Goal: Find specific page/section: Find specific page/section

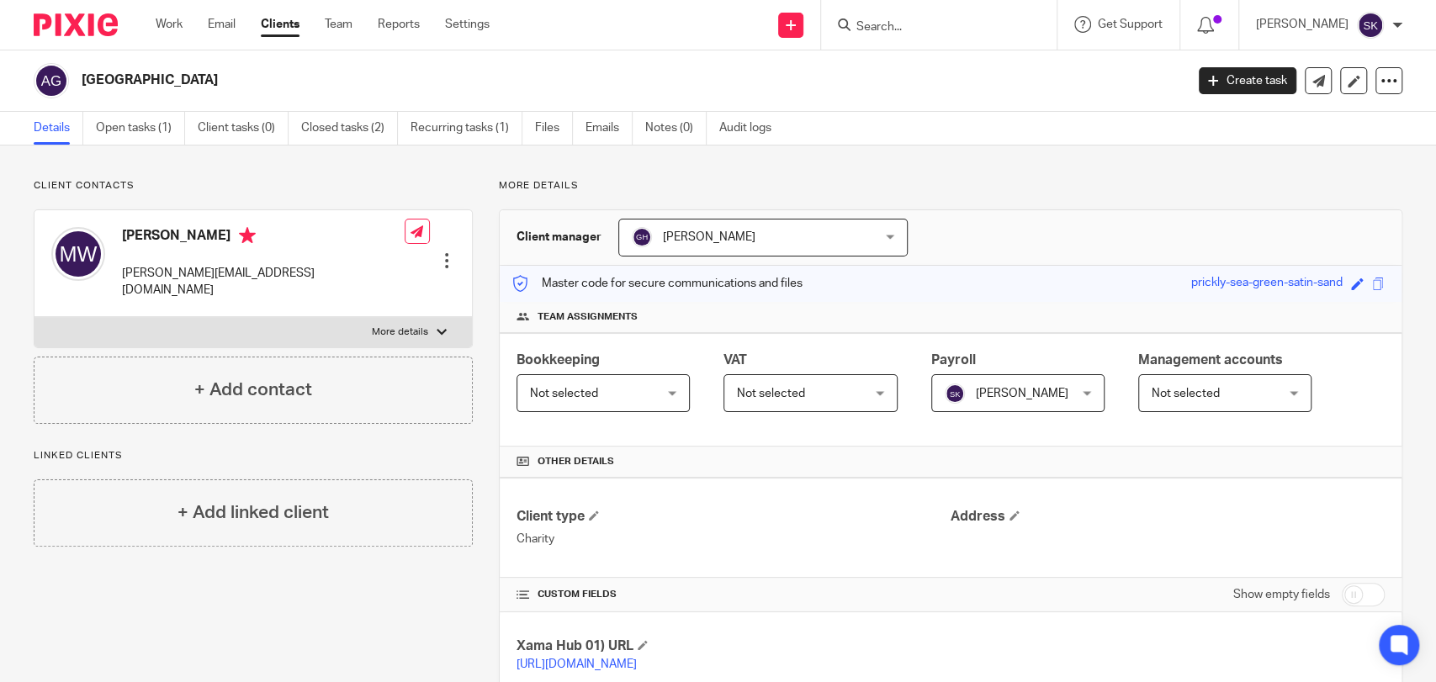
click at [915, 35] on div at bounding box center [938, 25] width 235 height 50
click at [900, 20] on input "Search" at bounding box center [929, 27] width 151 height 15
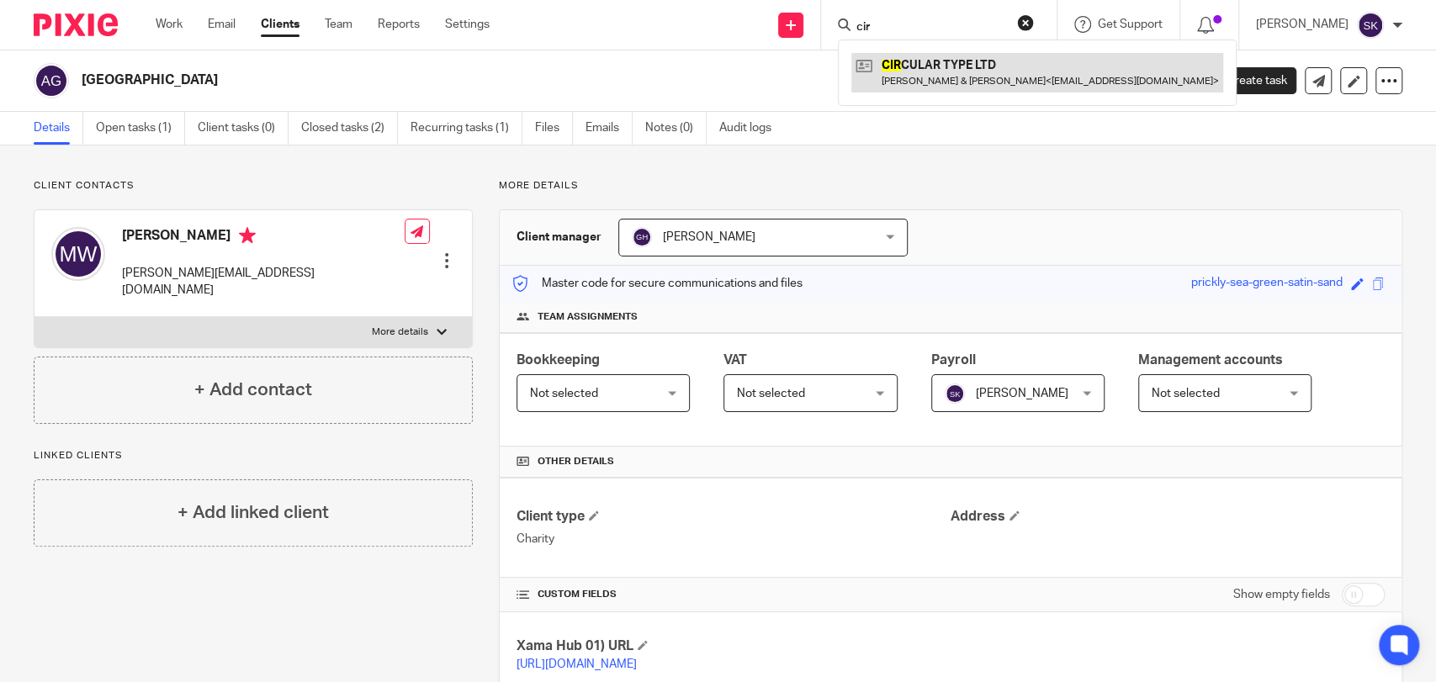
type input "cir"
click at [922, 91] on link at bounding box center [1037, 72] width 372 height 39
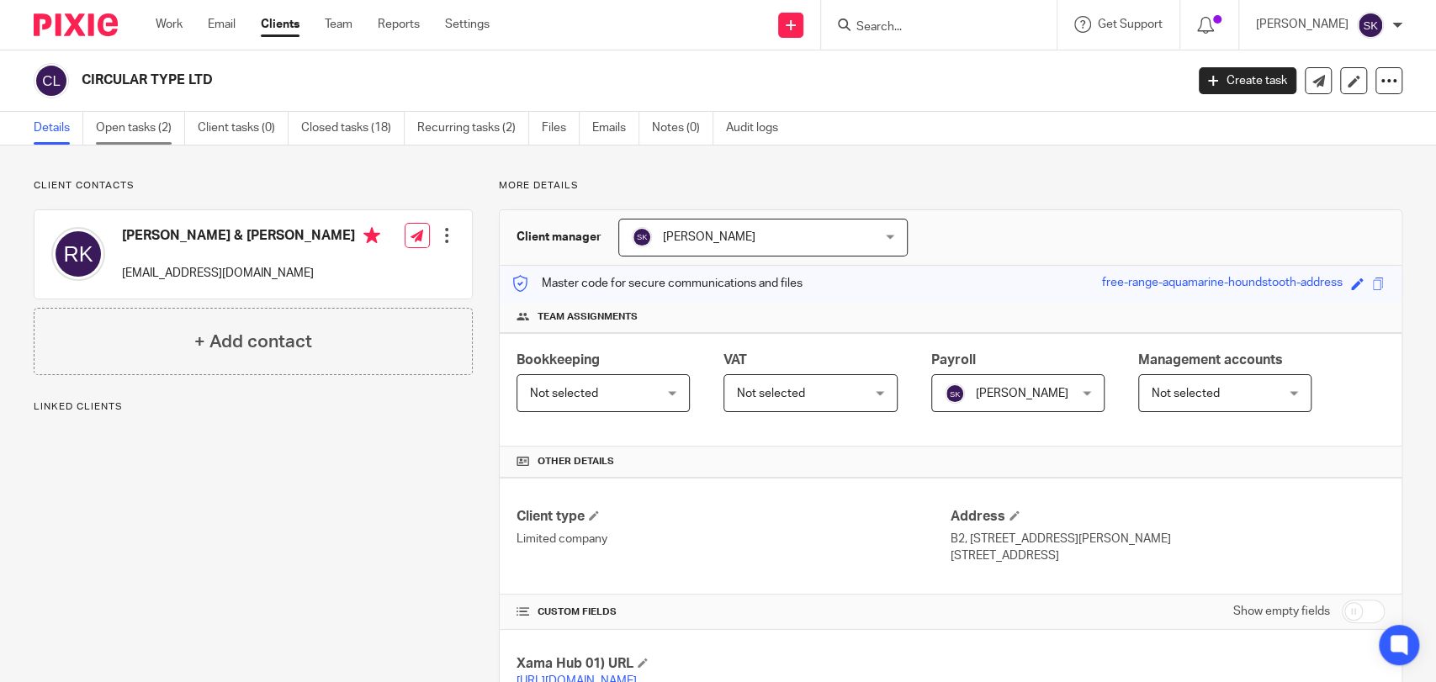
click at [127, 116] on link "Open tasks (2)" at bounding box center [140, 128] width 89 height 33
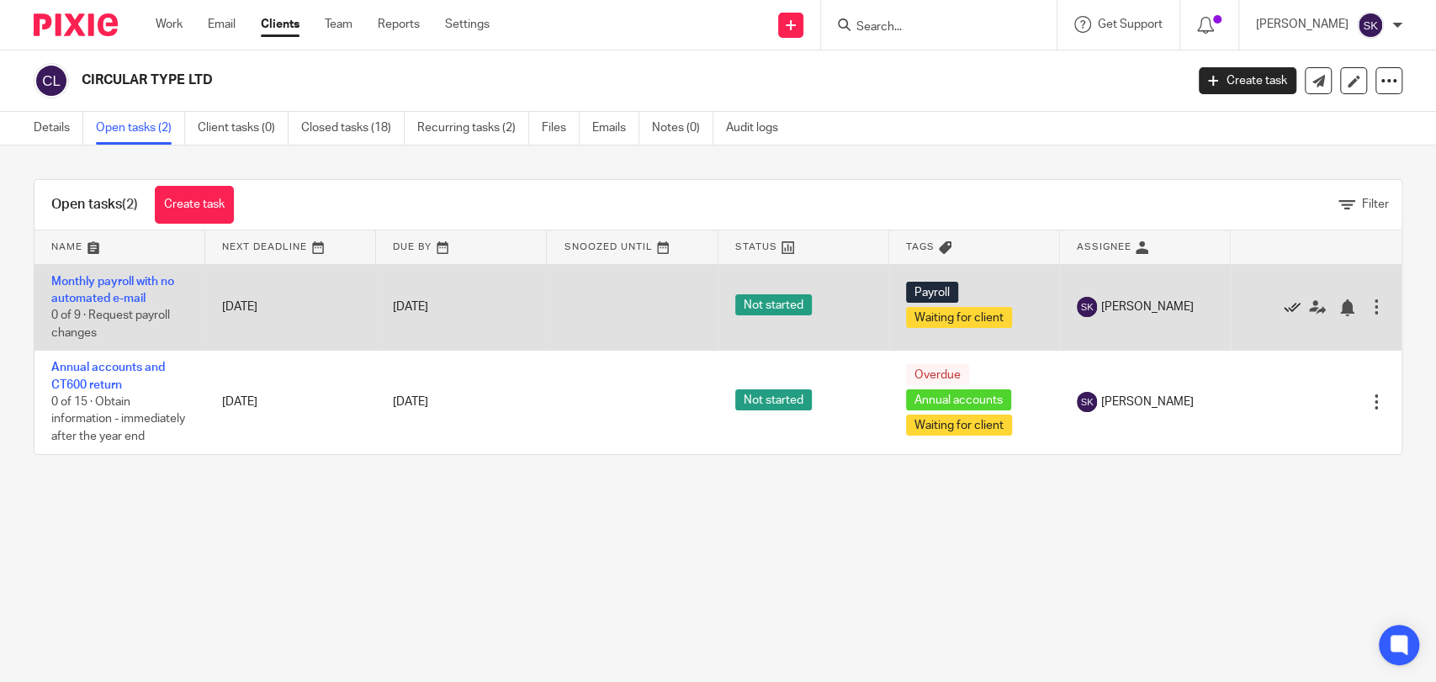
click at [1283, 308] on icon at bounding box center [1291, 307] width 17 height 17
